Goal: Information Seeking & Learning: Understand process/instructions

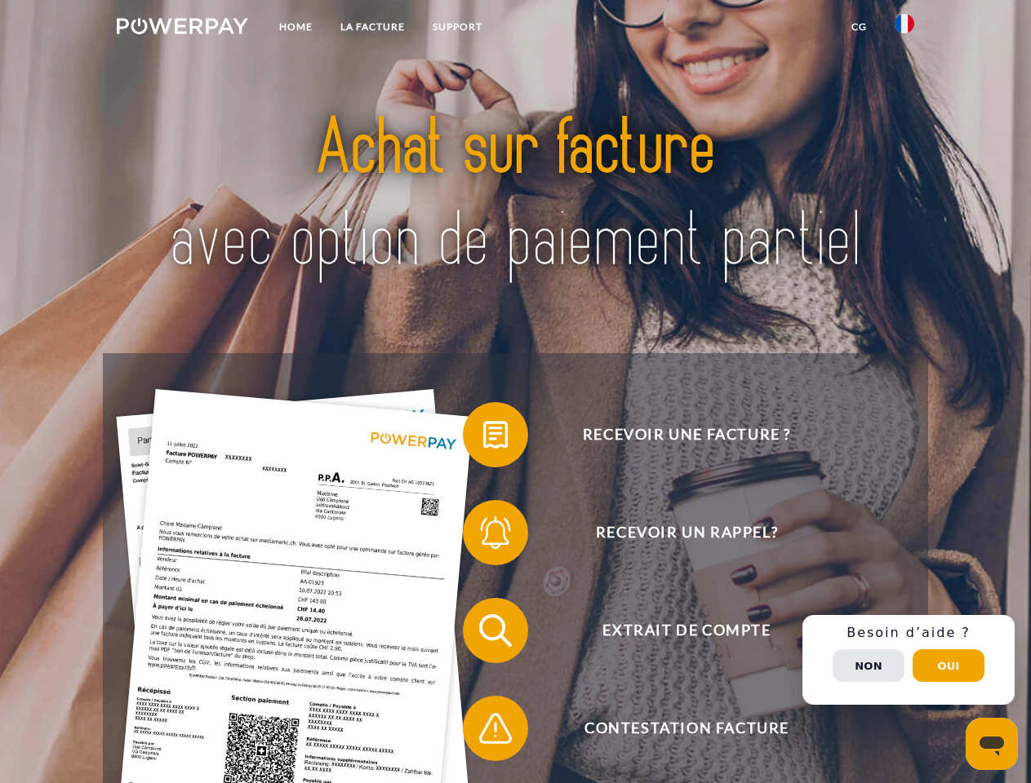
click at [182, 29] on img at bounding box center [182, 26] width 131 height 16
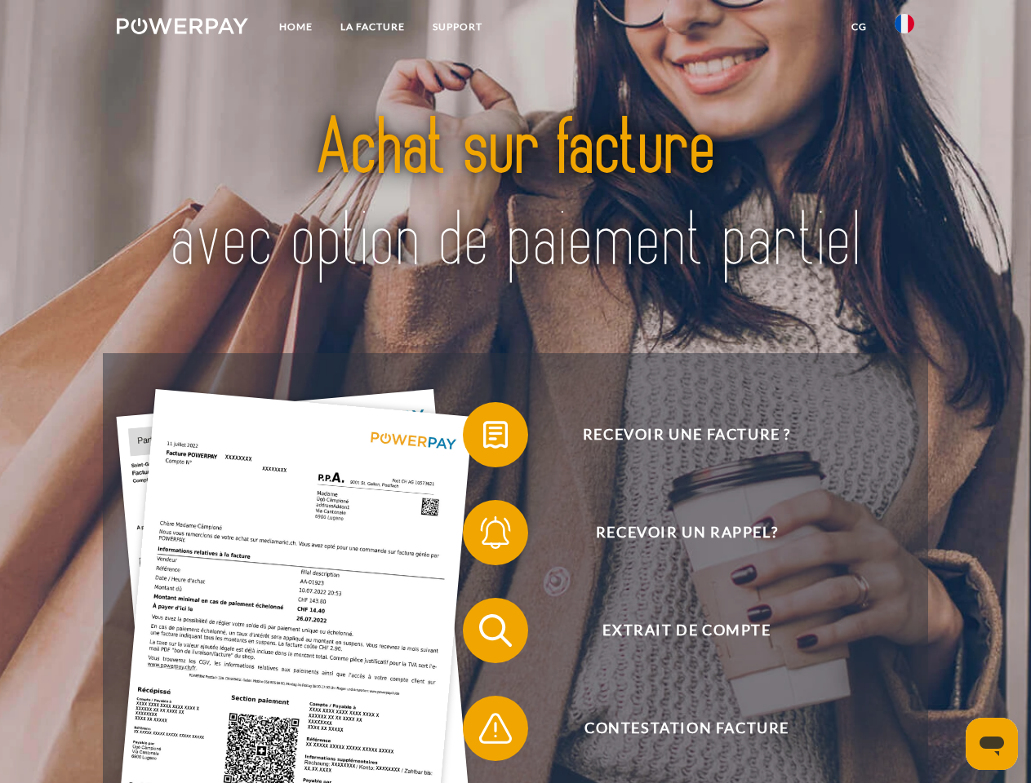
click at [904, 29] on img at bounding box center [904, 24] width 20 height 20
click at [858, 27] on link "CG" at bounding box center [858, 26] width 43 height 29
click at [483, 438] on span at bounding box center [471, 435] width 82 height 82
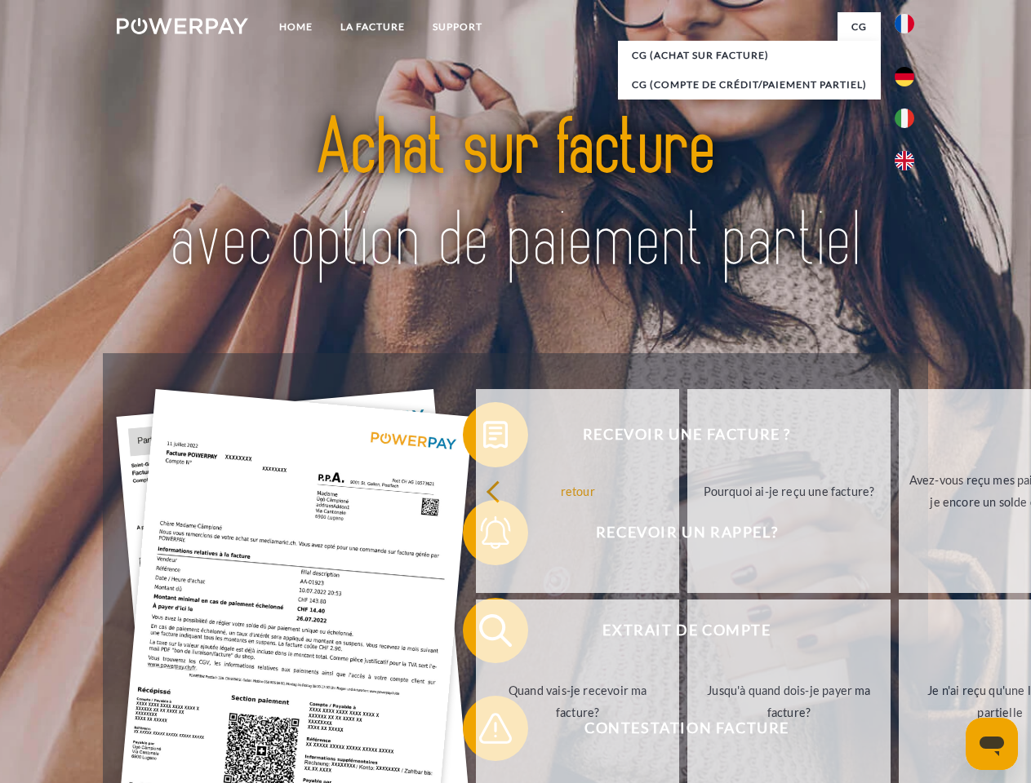
click at [483, 536] on div "Recevoir une facture ? Recevoir un rappel? Extrait de compte retour" at bounding box center [515, 679] width 824 height 653
click at [687, 634] on link "Jusqu'à quand dois-je payer ma facture?" at bounding box center [788, 702] width 203 height 204
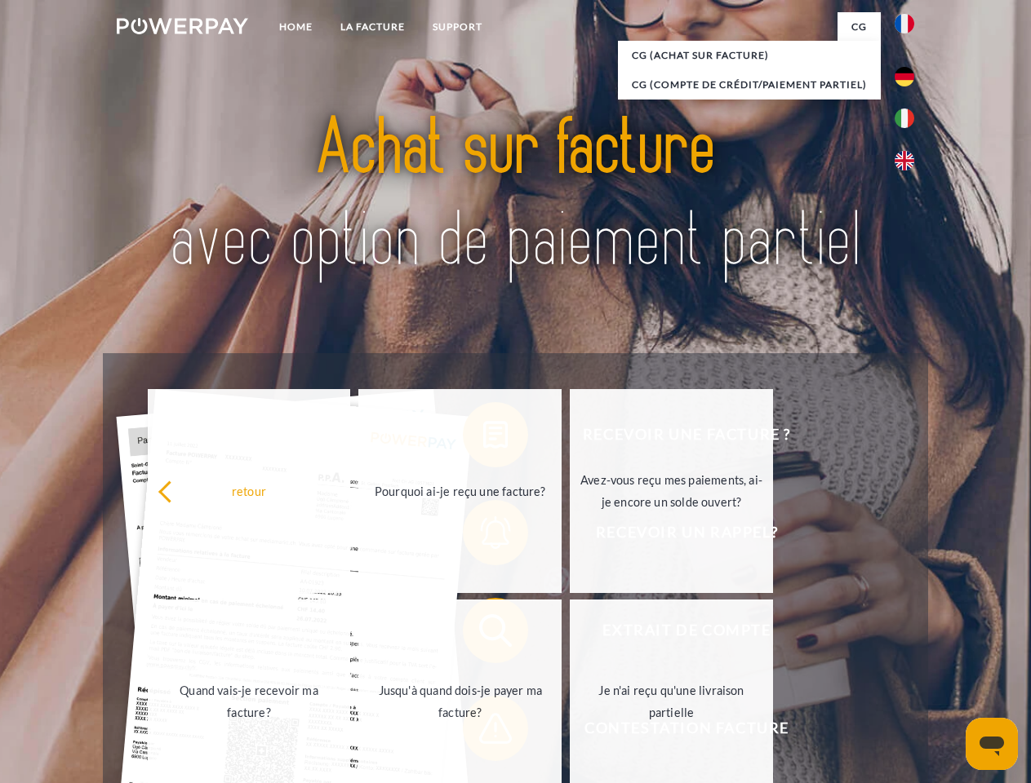
click at [483, 732] on span at bounding box center [471, 729] width 82 height 82
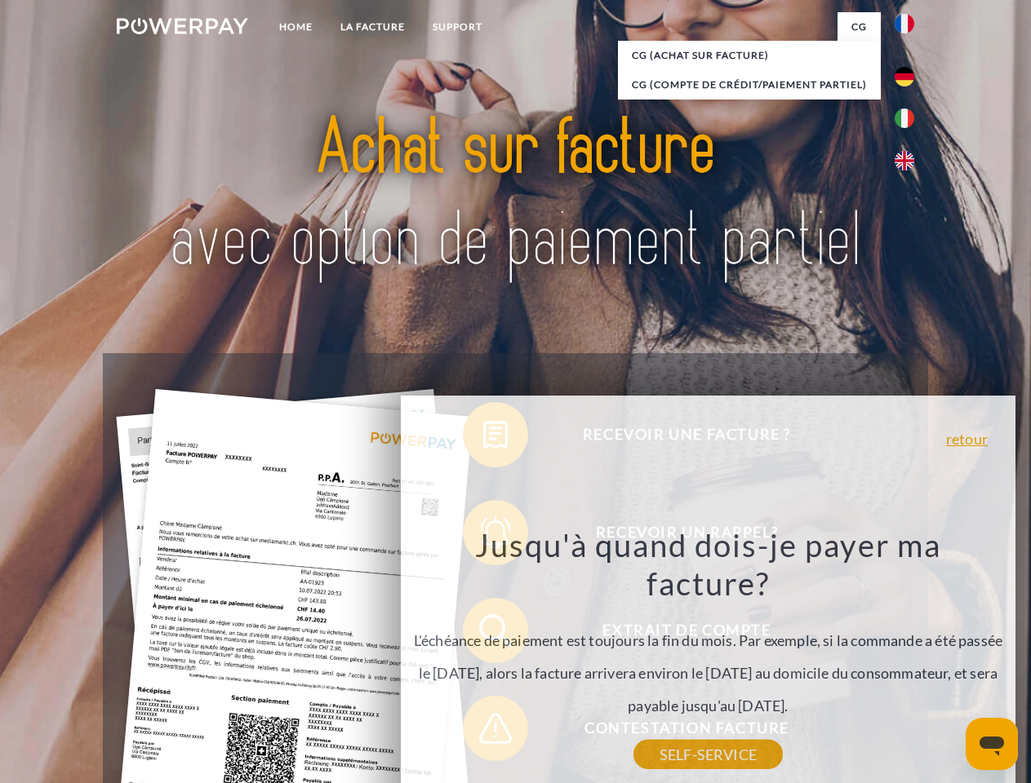
click at [908, 660] on div "Recevoir une facture ? Recevoir un rappel? Extrait de compte retour" at bounding box center [515, 679] width 824 height 653
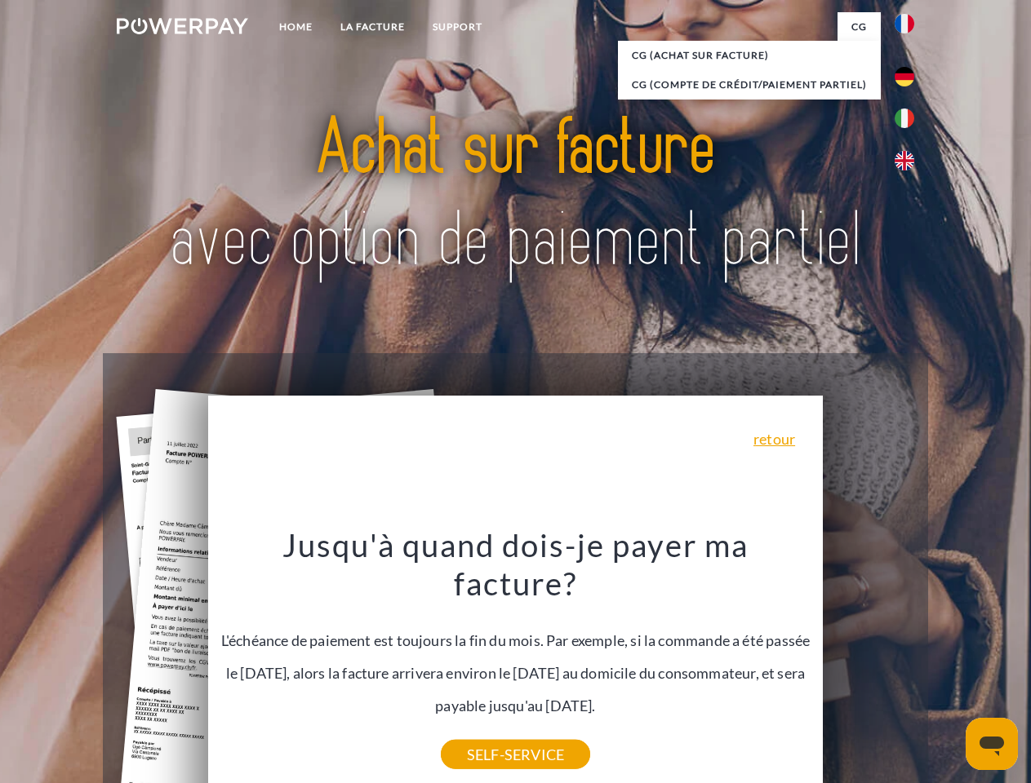
click at [868, 663] on span "Extrait de compte" at bounding box center [686, 630] width 400 height 65
click at [948, 666] on header "Home LA FACTURE Support" at bounding box center [515, 563] width 1031 height 1127
